Goal: Information Seeking & Learning: Learn about a topic

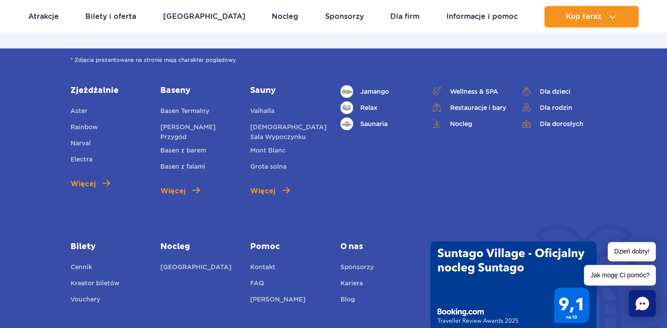
scroll to position [3202, 0]
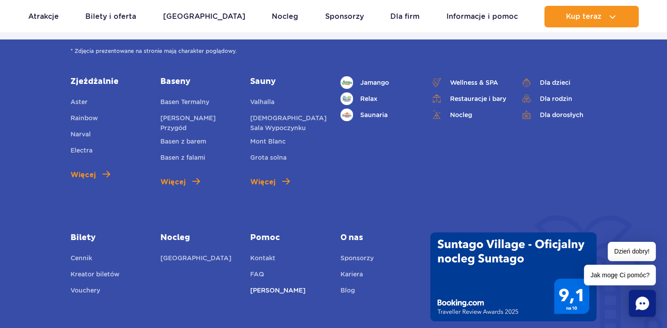
click at [265, 286] on link "[PERSON_NAME]" at bounding box center [277, 292] width 55 height 13
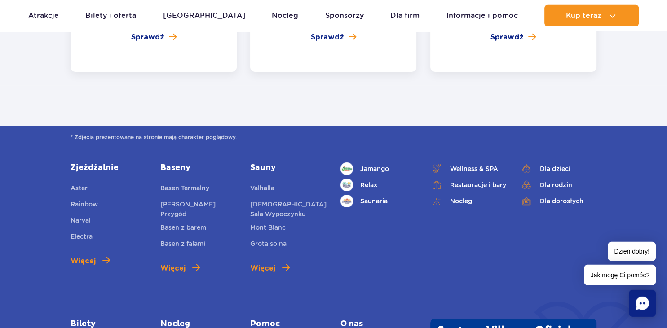
scroll to position [3439, 0]
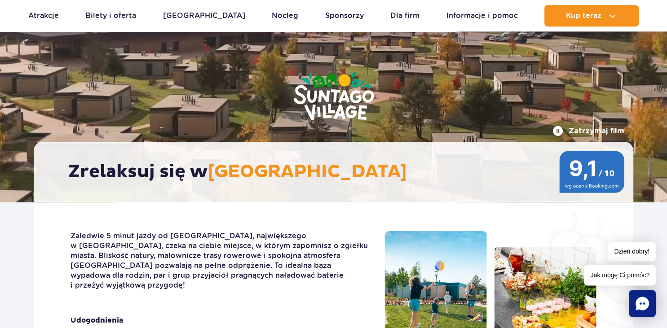
scroll to position [47, 0]
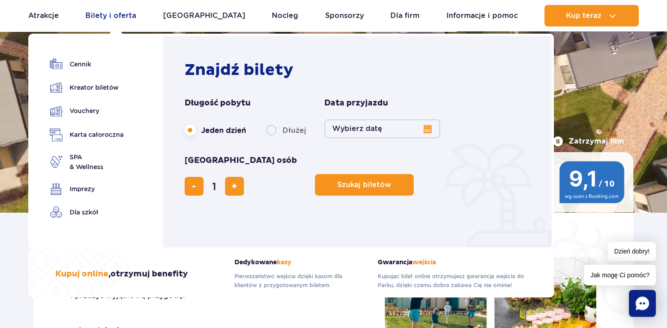
click at [106, 15] on link "Bilety i oferta" at bounding box center [110, 16] width 51 height 22
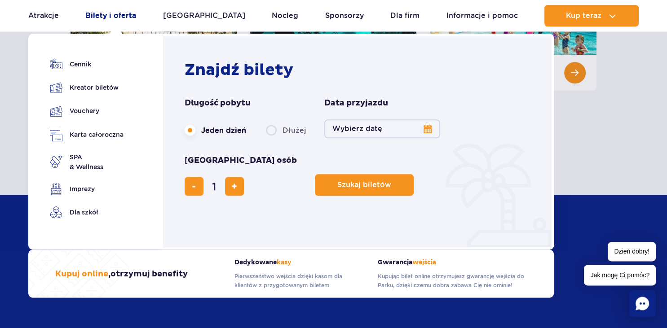
scroll to position [474, 0]
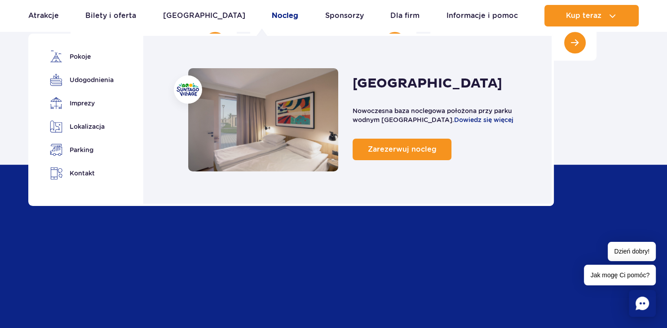
click at [272, 17] on link "Nocleg" at bounding box center [285, 16] width 27 height 22
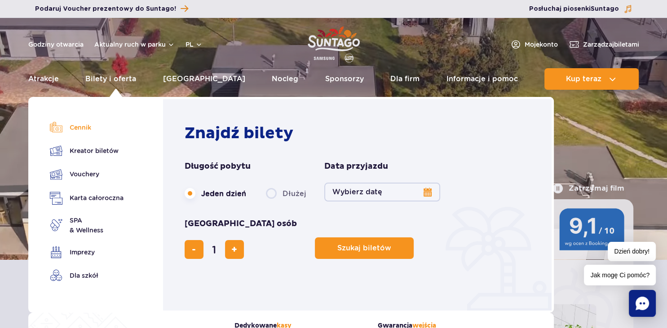
click at [83, 128] on link "Cennik" at bounding box center [87, 127] width 74 height 13
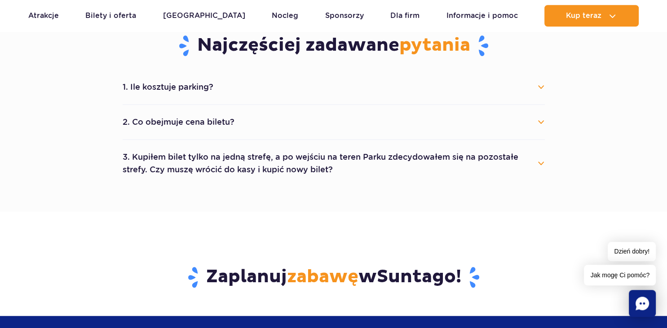
scroll to position [522, 0]
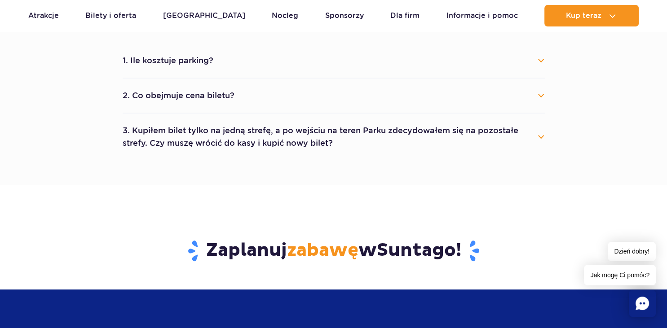
click at [542, 143] on button "3. Kupiłem bilet tylko na jedną strefę, a po wejściu na teren Parku zdecydowałe…" at bounding box center [334, 137] width 422 height 32
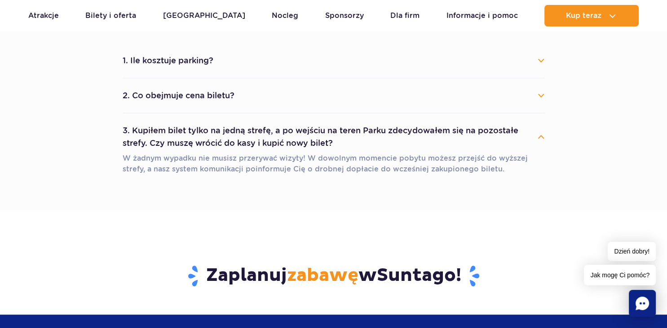
click at [539, 94] on button "2. Co obejmuje cena biletu?" at bounding box center [334, 96] width 422 height 20
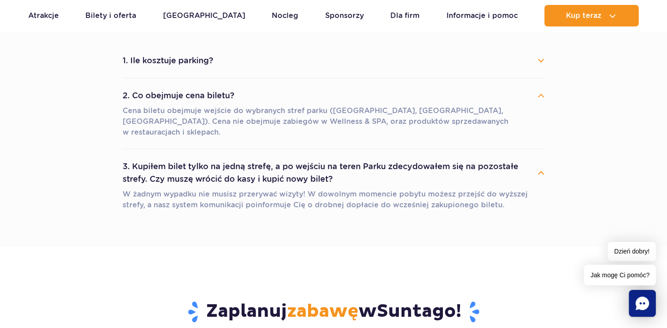
click at [542, 60] on button "1. Ile kosztuje parking?" at bounding box center [334, 61] width 422 height 20
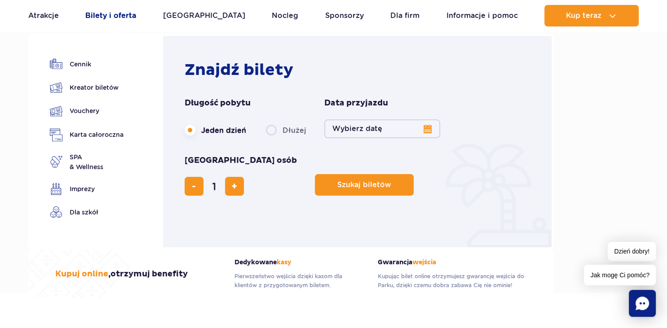
click at [102, 15] on link "Bilety i oferta" at bounding box center [110, 16] width 51 height 22
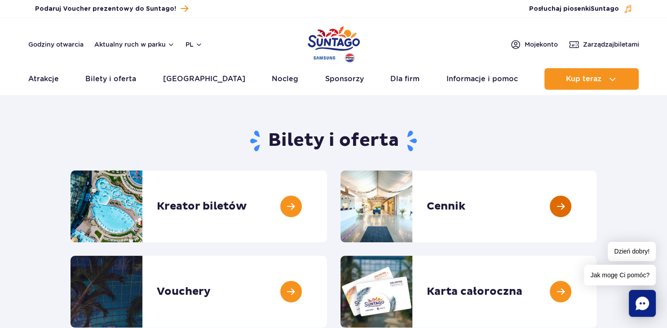
click at [597, 204] on link at bounding box center [597, 207] width 0 height 72
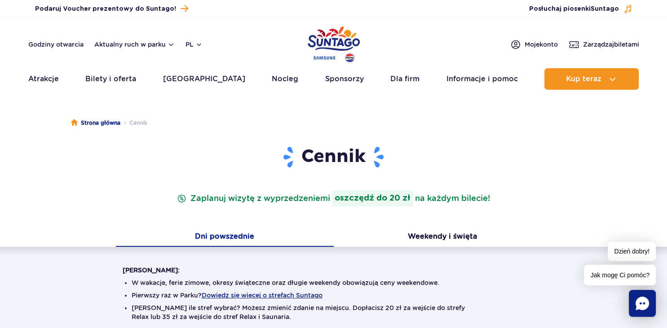
click at [230, 237] on button "Dni powszednie" at bounding box center [225, 237] width 218 height 19
click at [435, 238] on button "Weekendy i święta" at bounding box center [443, 237] width 218 height 19
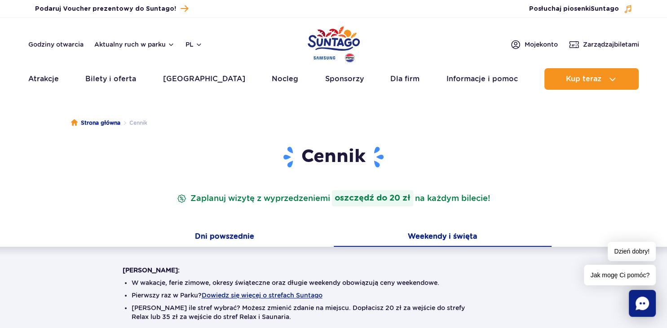
click at [217, 236] on button "Dni powszednie" at bounding box center [225, 237] width 218 height 19
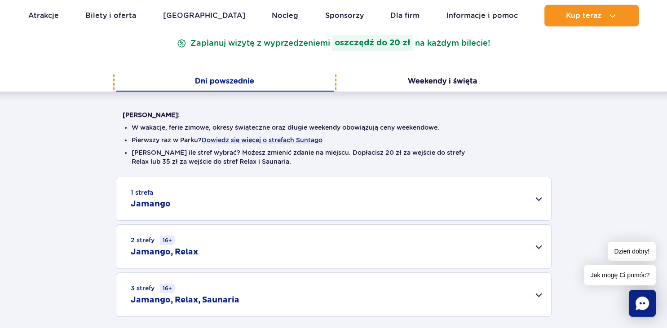
scroll to position [166, 0]
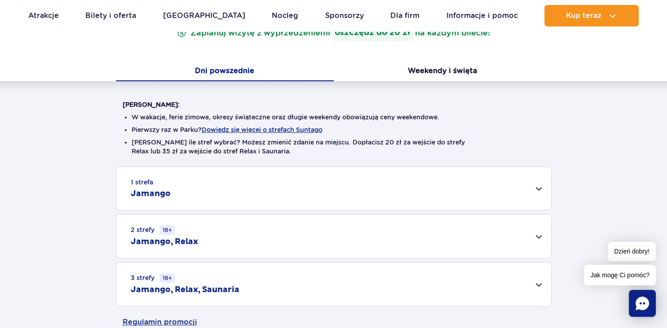
click at [538, 187] on div "1 strefa Jamango" at bounding box center [333, 188] width 435 height 43
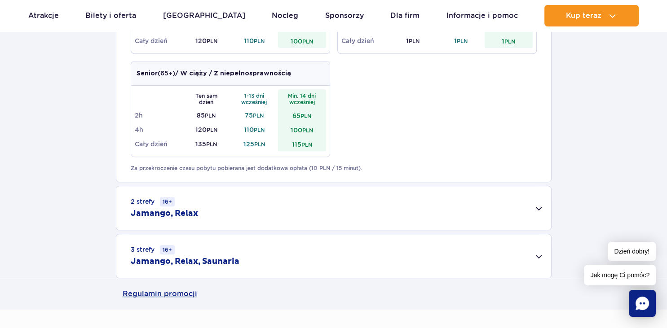
scroll to position [530, 0]
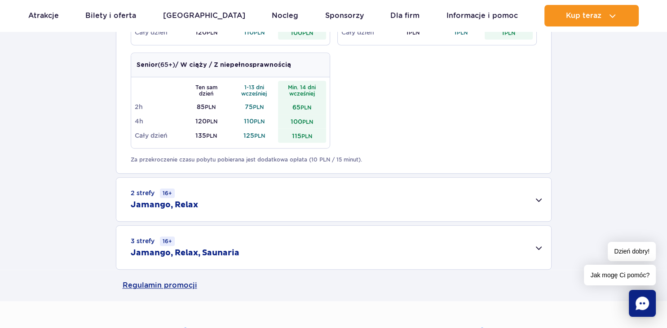
click at [536, 199] on div "2 strefy 16+ Jamango, Relax" at bounding box center [333, 200] width 435 height 44
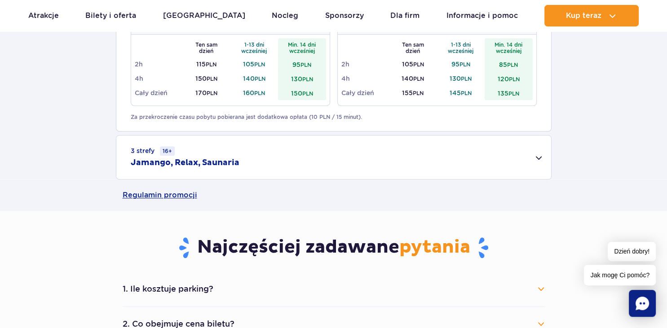
scroll to position [744, 0]
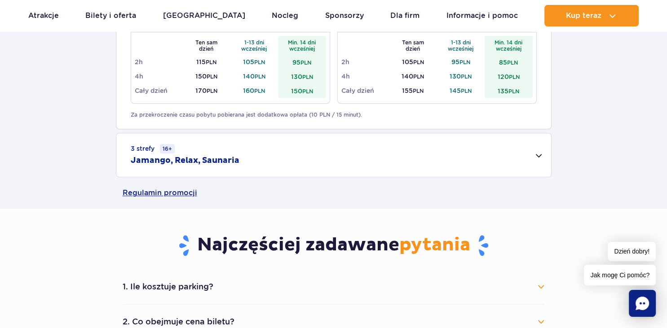
click at [538, 157] on div "3 strefy 16+ Jamango, Relax, Saunaria" at bounding box center [333, 155] width 435 height 44
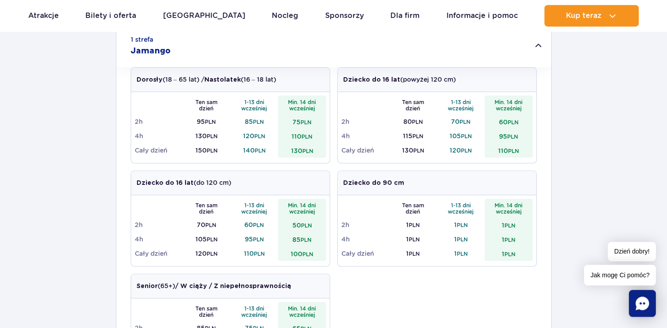
scroll to position [293, 0]
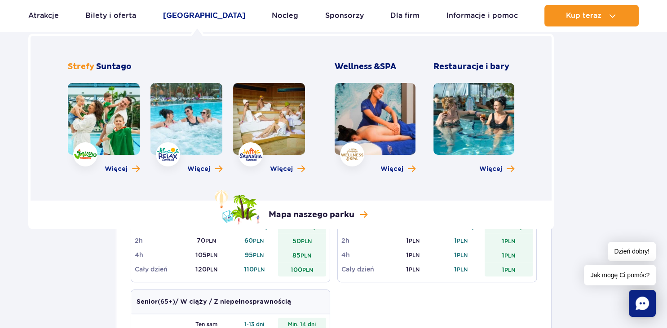
click at [191, 13] on link "[GEOGRAPHIC_DATA]" at bounding box center [204, 16] width 82 height 22
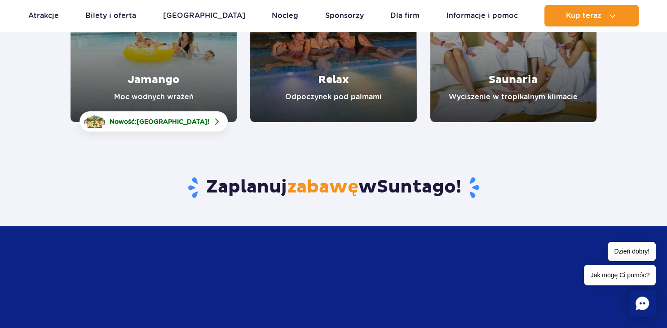
scroll to position [261, 0]
